Goal: Check status: Check status

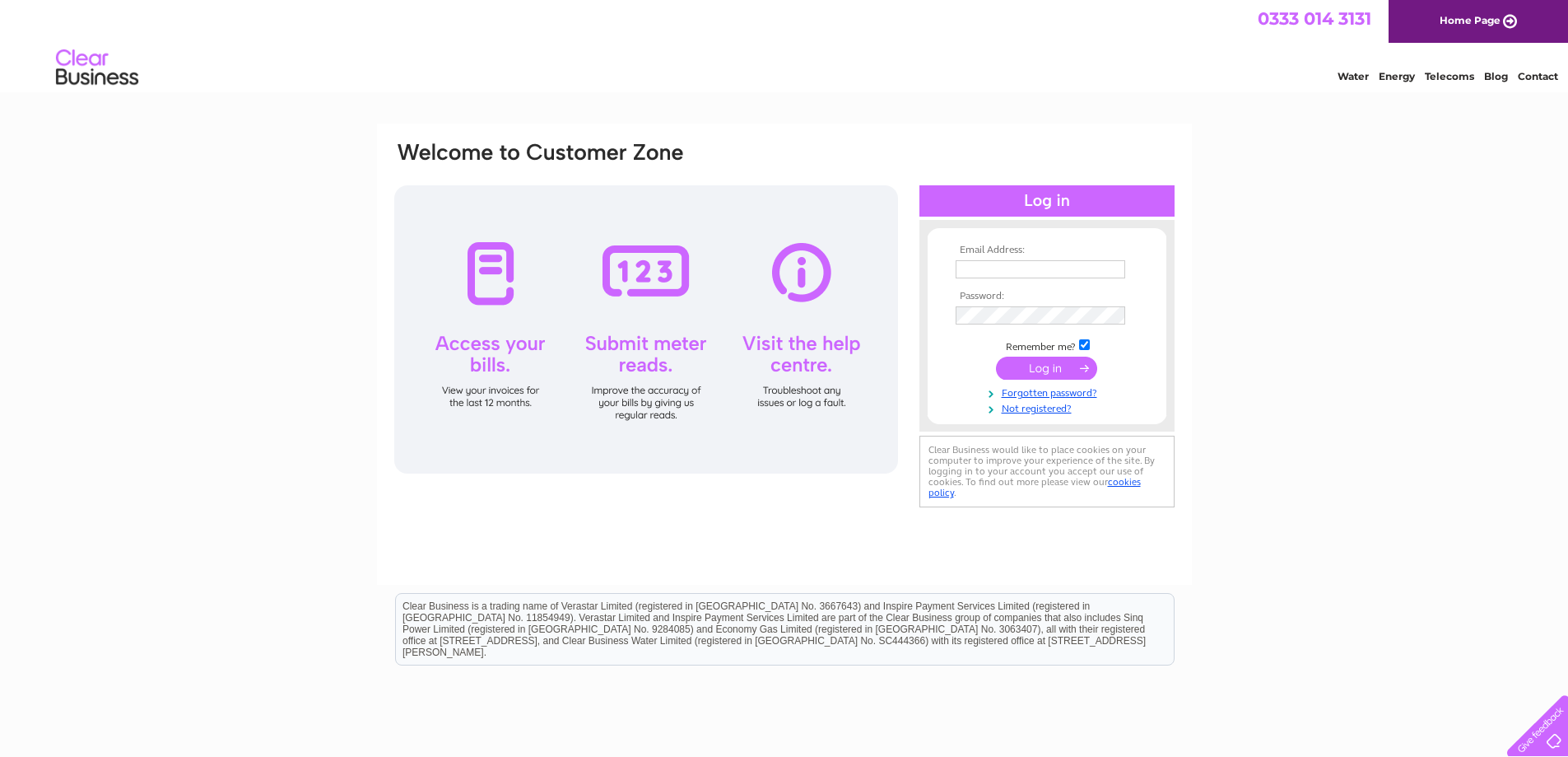
type input "office@vision21.org.uk"
click at [1043, 366] on input "submit" at bounding box center [1047, 367] width 101 height 23
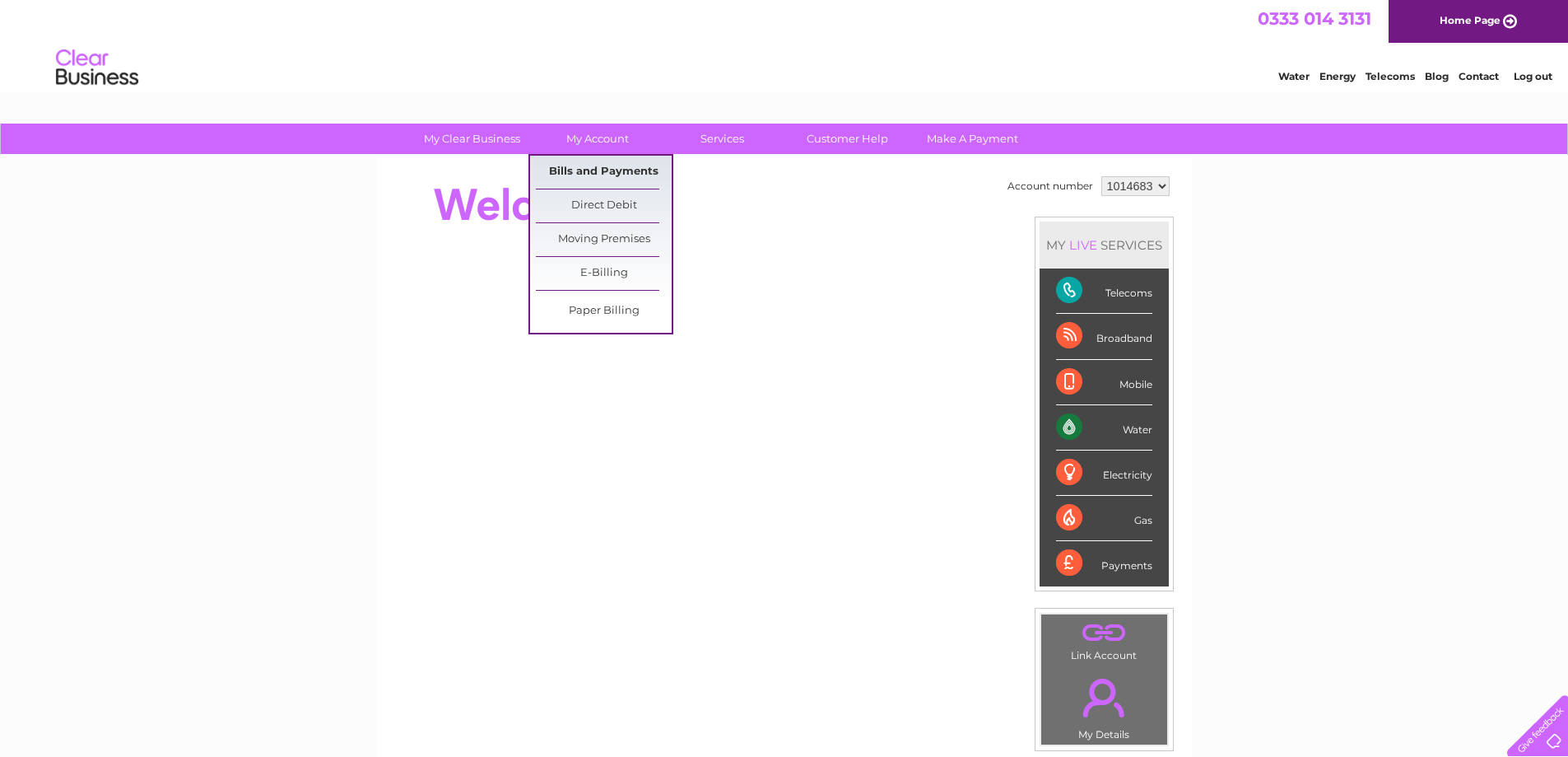
click at [598, 171] on link "Bills and Payments" at bounding box center [604, 172] width 136 height 33
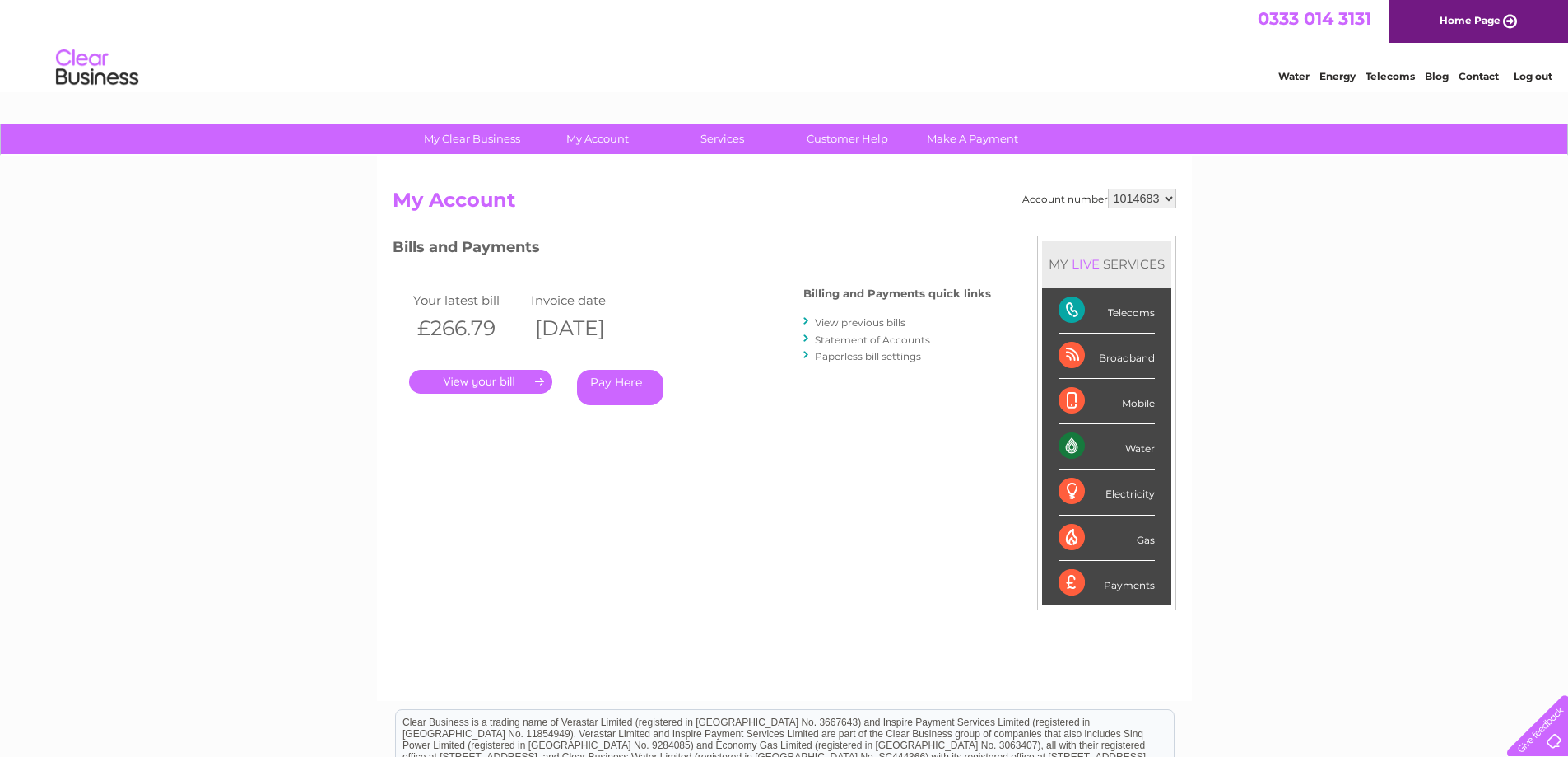
click at [846, 323] on link "View previous bills" at bounding box center [861, 322] width 91 height 12
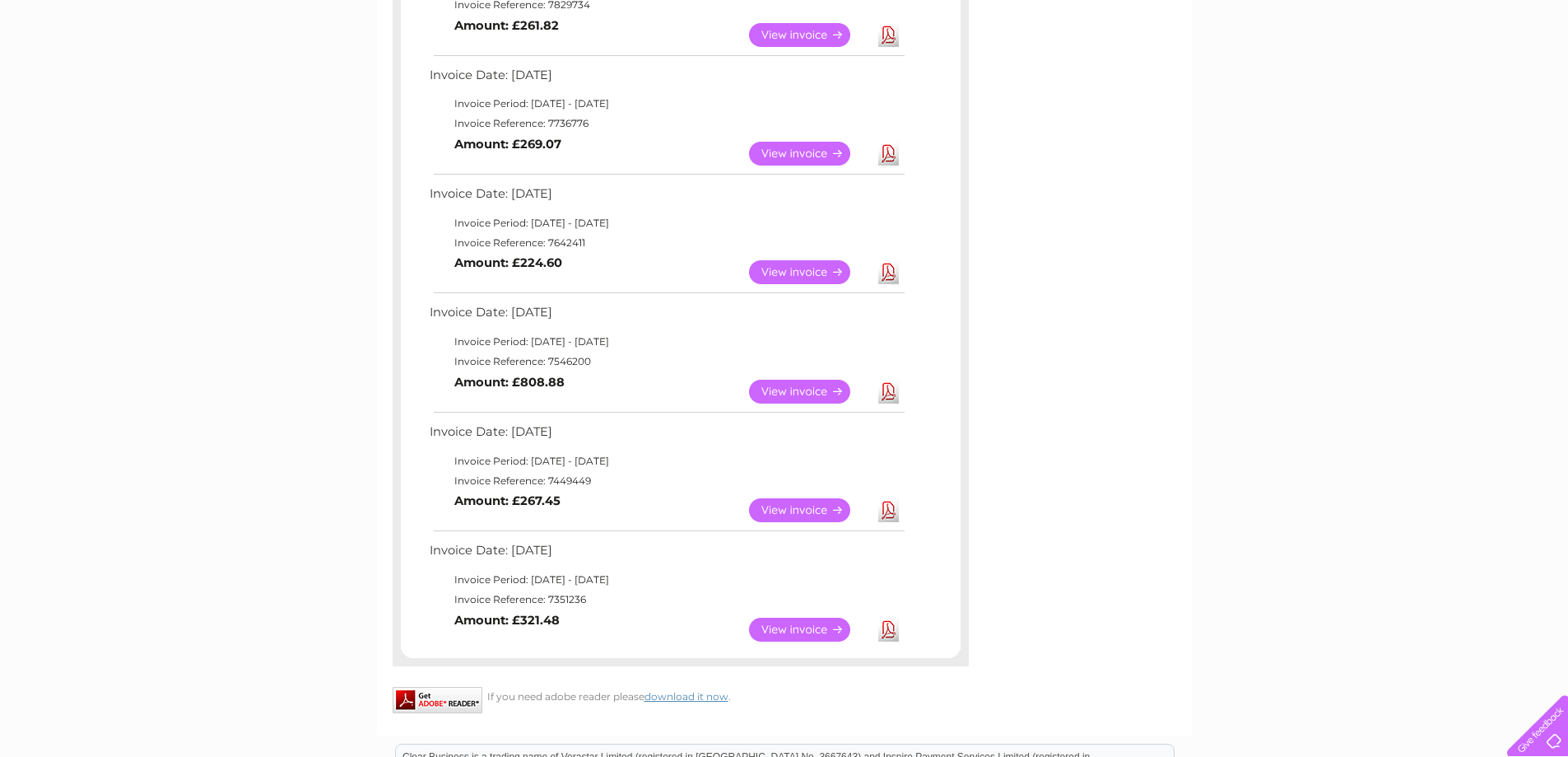
scroll to position [658, 0]
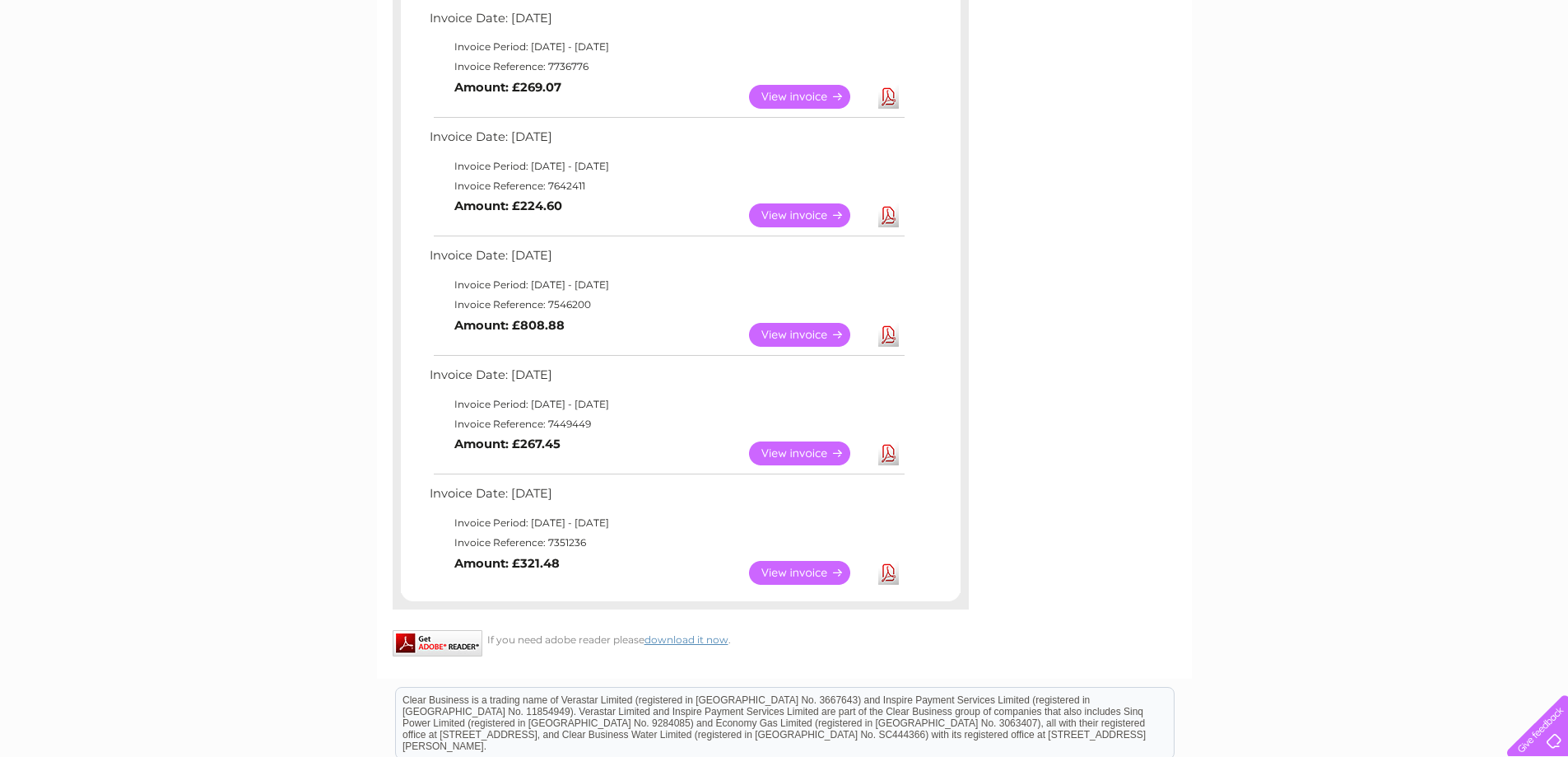
click at [794, 336] on link "View" at bounding box center [809, 335] width 121 height 24
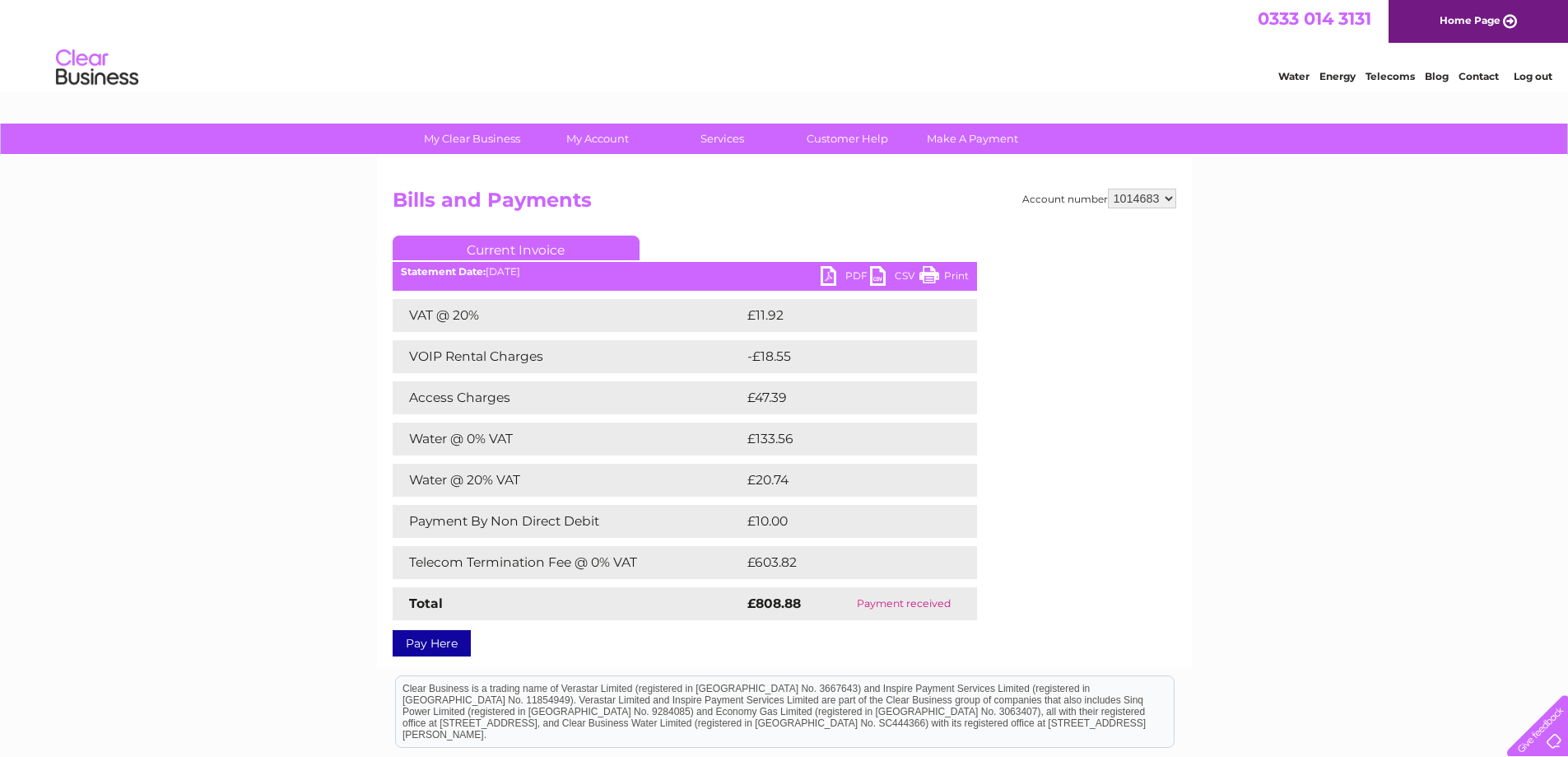
click at [837, 275] on link "PDF" at bounding box center [845, 278] width 50 height 24
click at [1529, 74] on link "Log out" at bounding box center [1533, 76] width 39 height 12
